Goal: Register for event/course

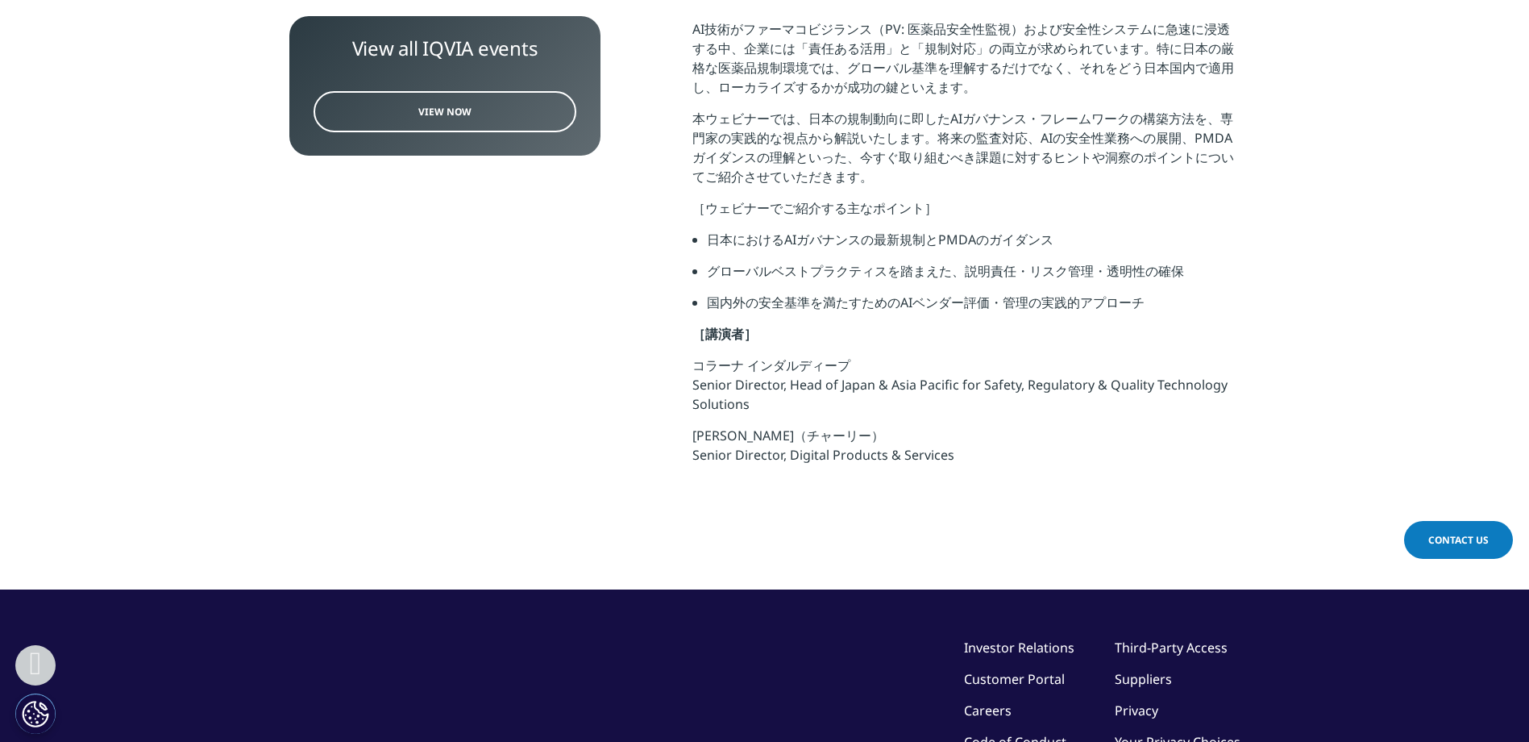
scroll to position [645, 0]
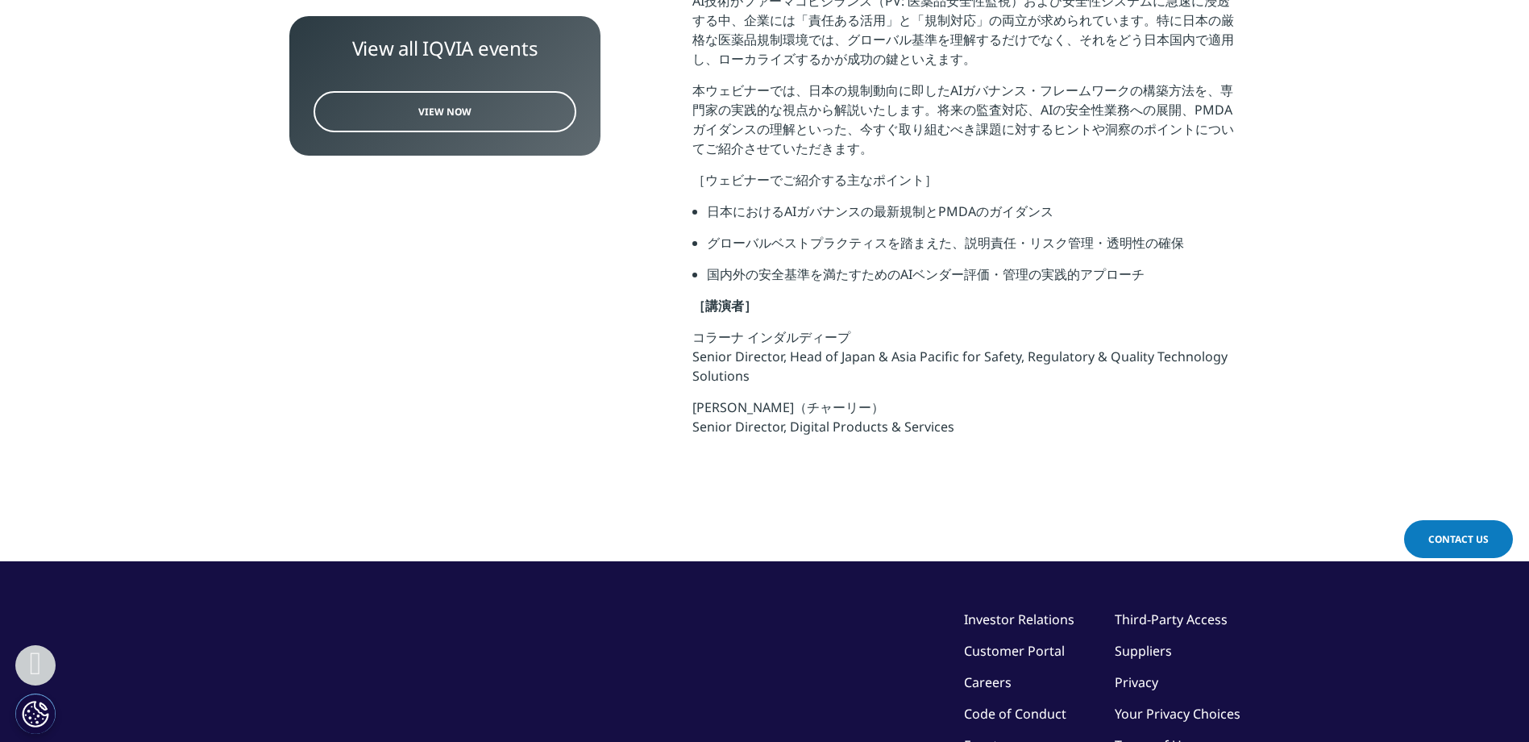
click at [382, 118] on link "View Now" at bounding box center [445, 111] width 263 height 41
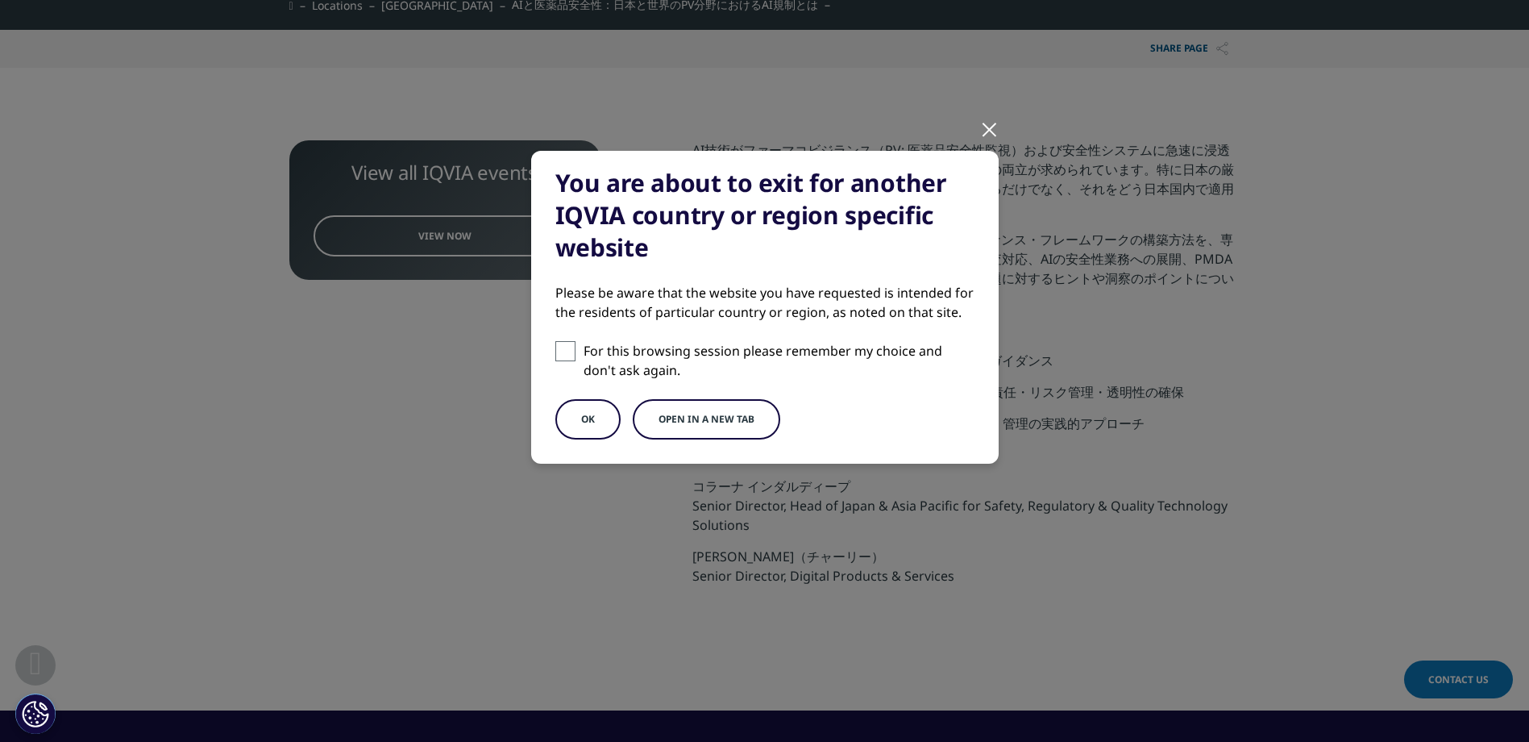
scroll to position [484, 0]
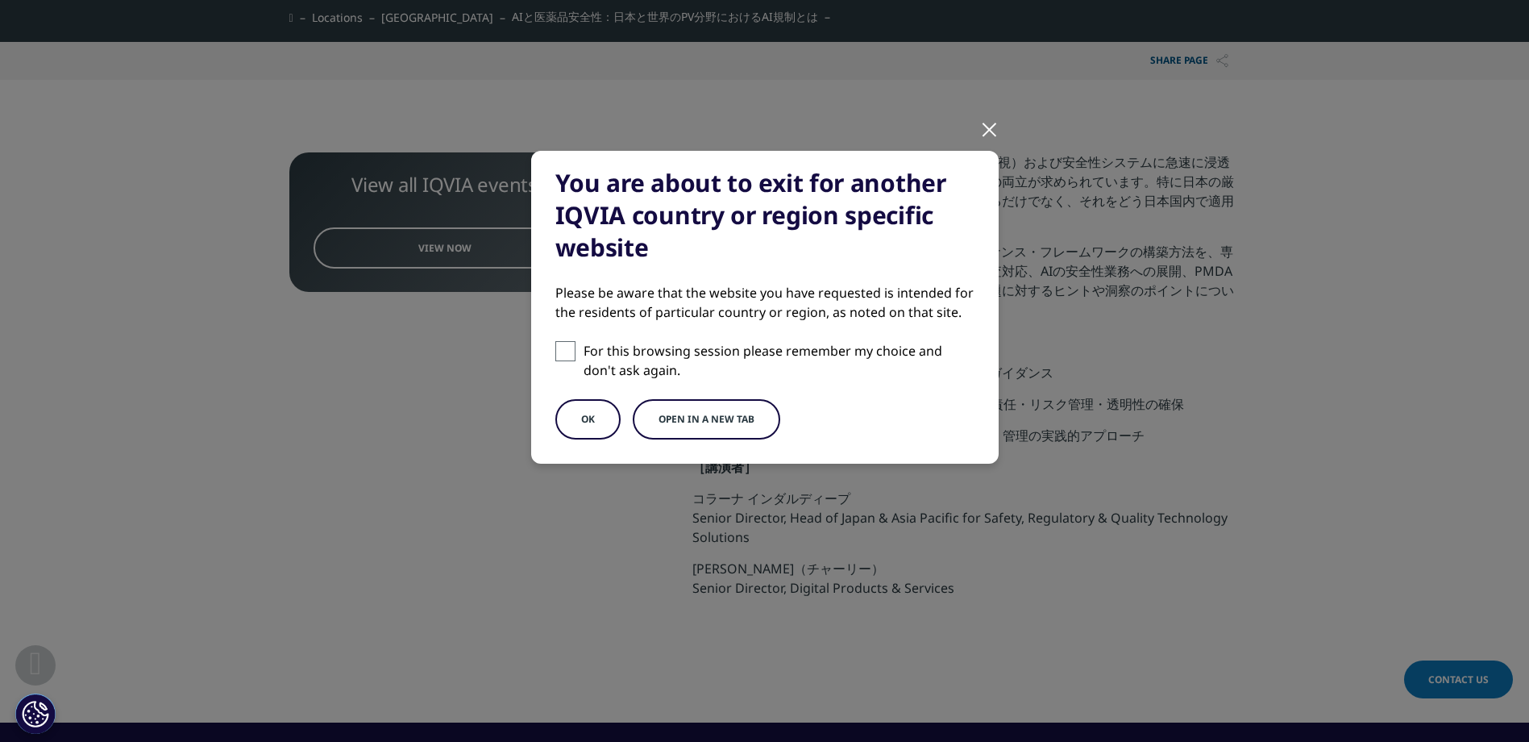
click at [988, 133] on div at bounding box center [989, 128] width 19 height 44
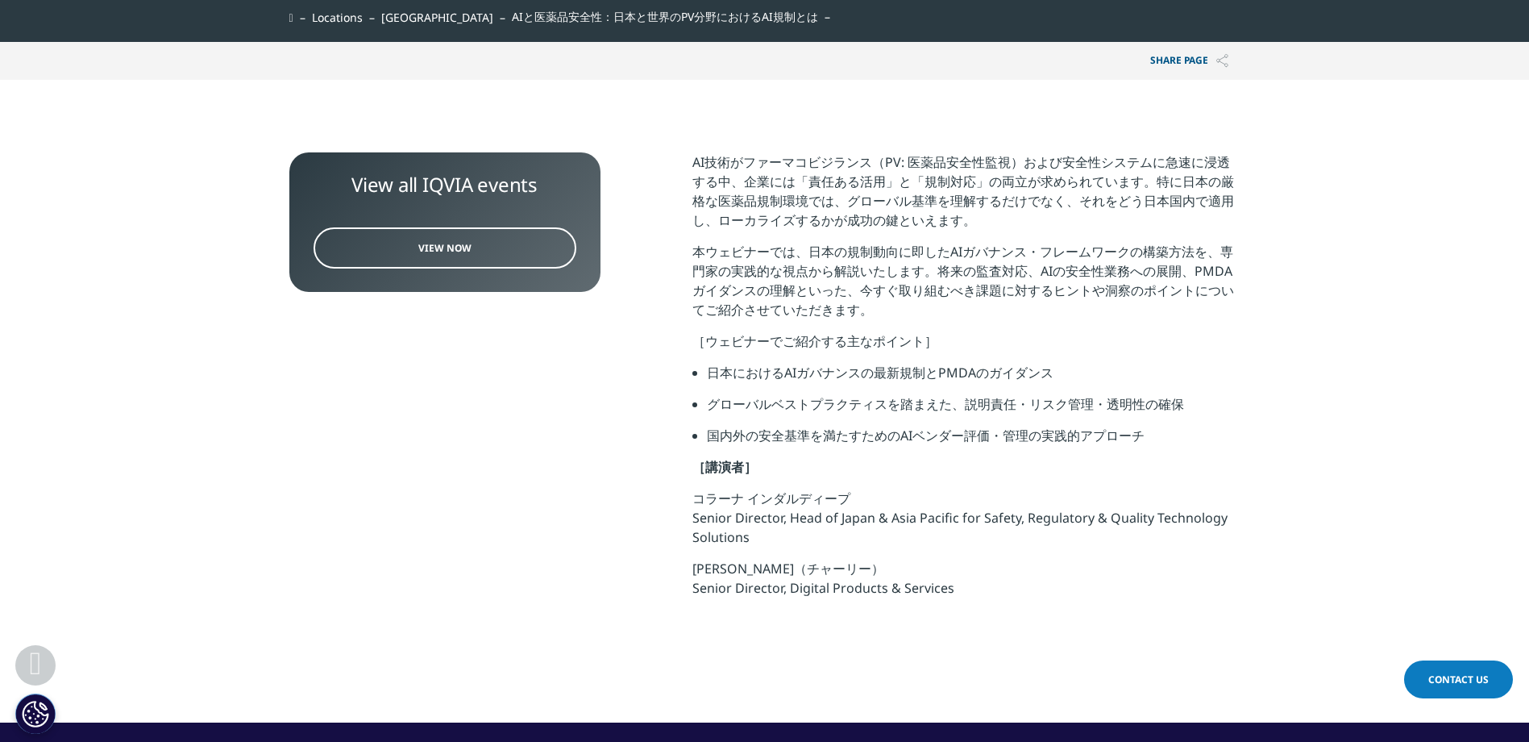
click at [498, 251] on link "View Now" at bounding box center [445, 247] width 263 height 41
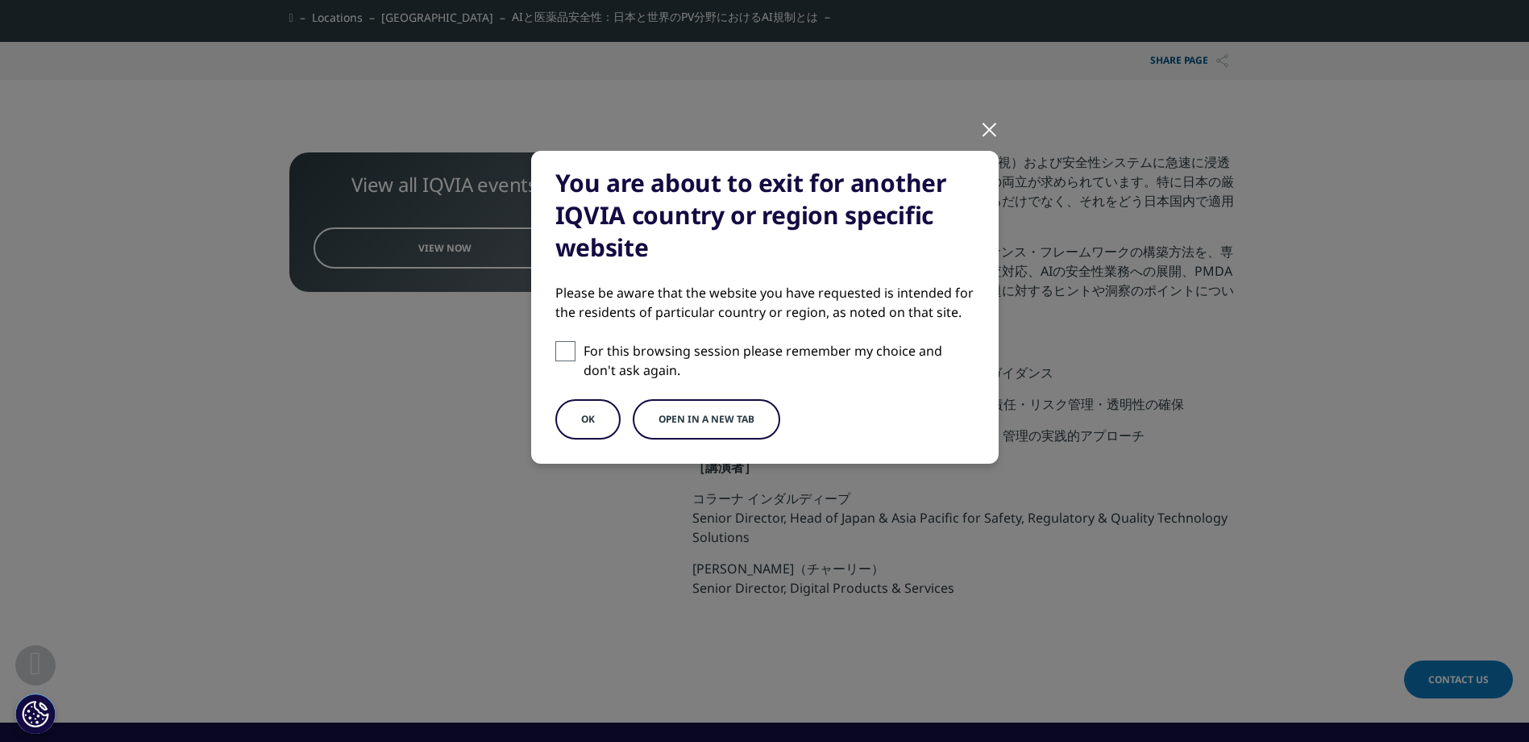
click at [567, 357] on span at bounding box center [565, 351] width 20 height 20
click at [567, 357] on input "For this browsing session please remember my choice and don't ask again." at bounding box center [565, 351] width 20 height 20
click at [567, 357] on span at bounding box center [565, 351] width 20 height 20
click at [567, 357] on input "For this browsing session please remember my choice and don't ask again." at bounding box center [565, 351] width 20 height 20
checkbox input "false"
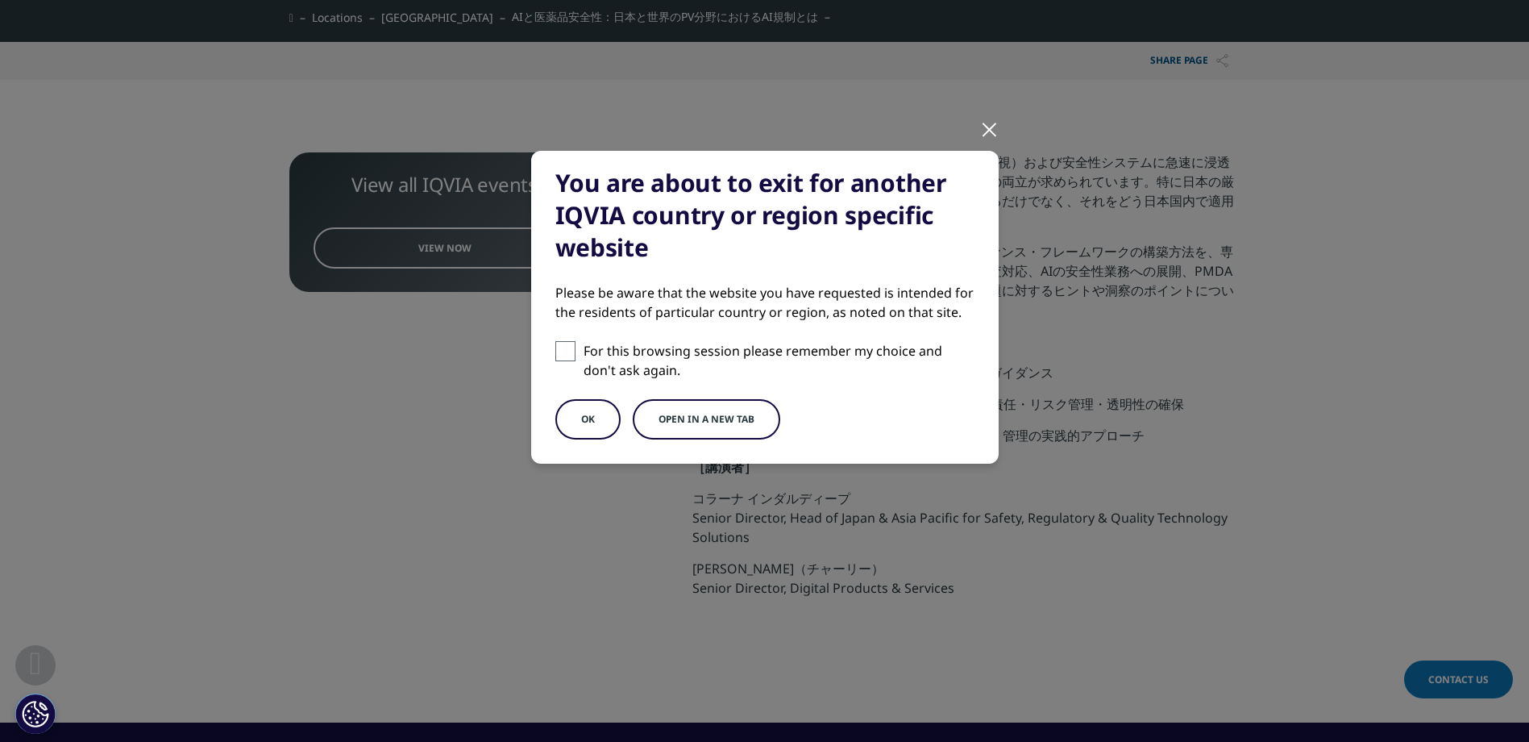
click at [575, 410] on button "OK" at bounding box center [587, 419] width 65 height 40
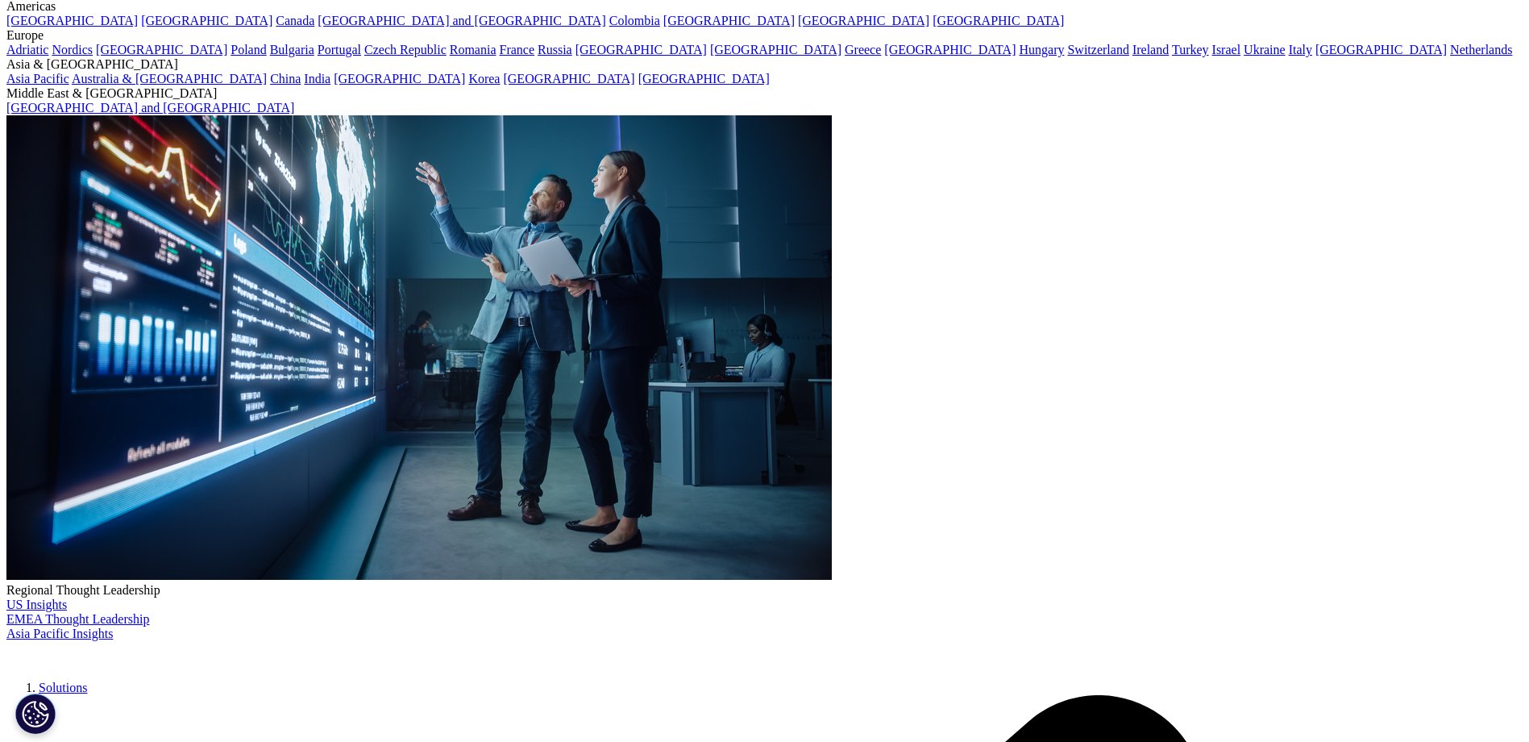
scroll to position [403, 0]
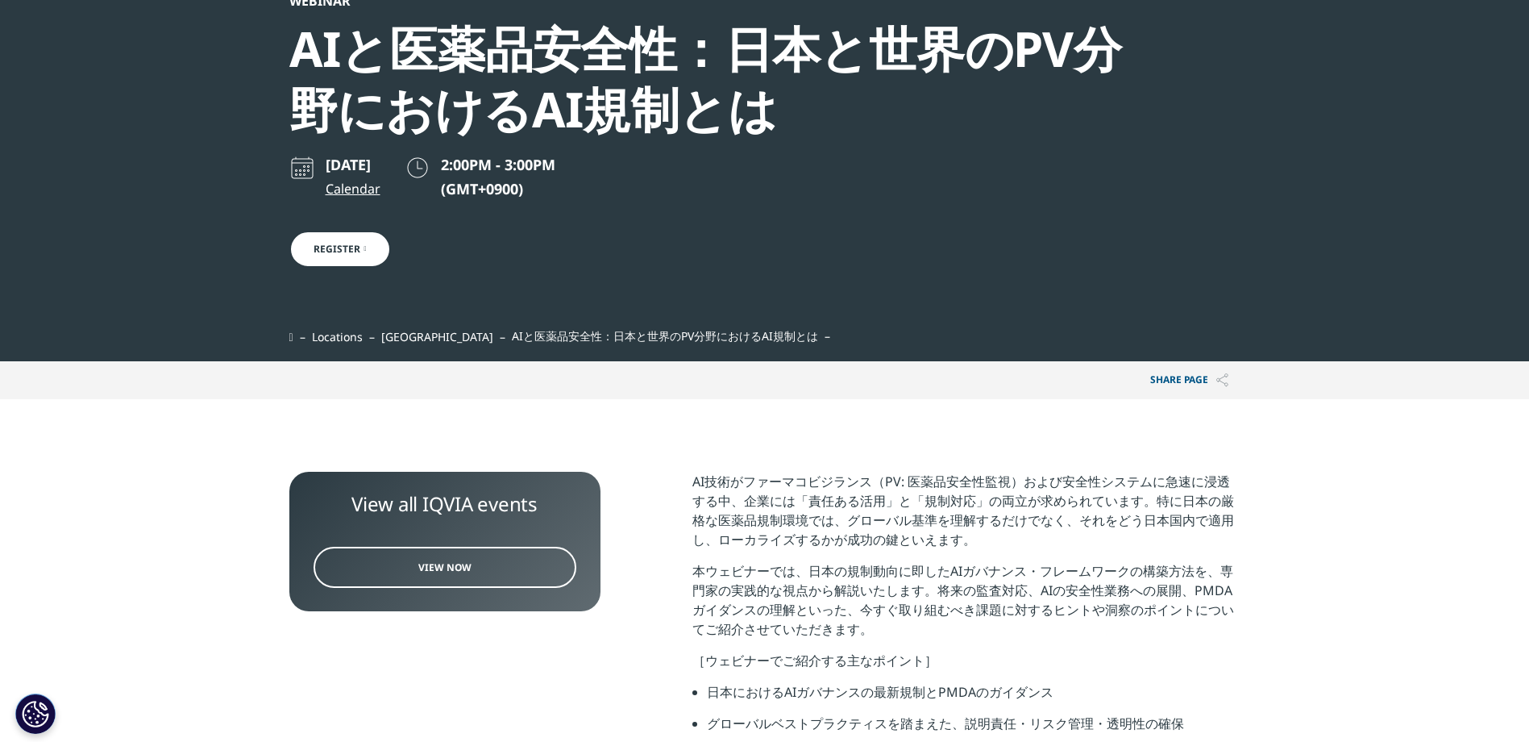
scroll to position [81, 0]
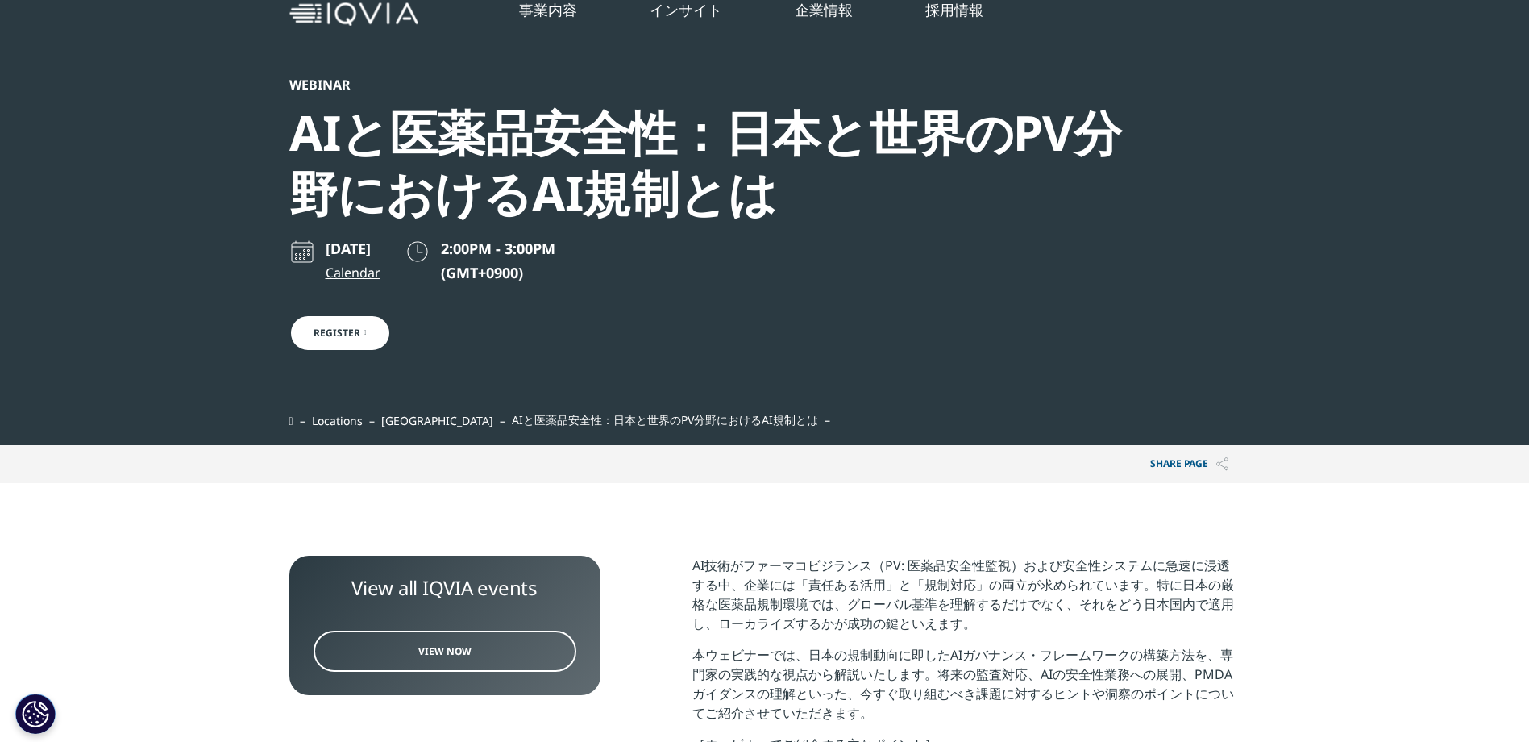
click at [360, 334] on link "Register" at bounding box center [340, 332] width 102 height 37
